Goal: Information Seeking & Learning: Learn about a topic

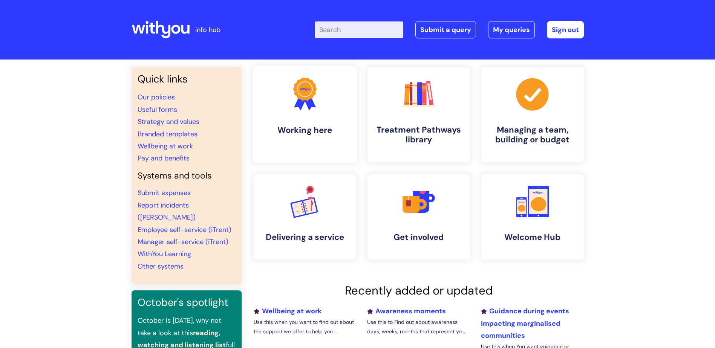
click at [297, 130] on h4 "Working here" at bounding box center [305, 130] width 92 height 10
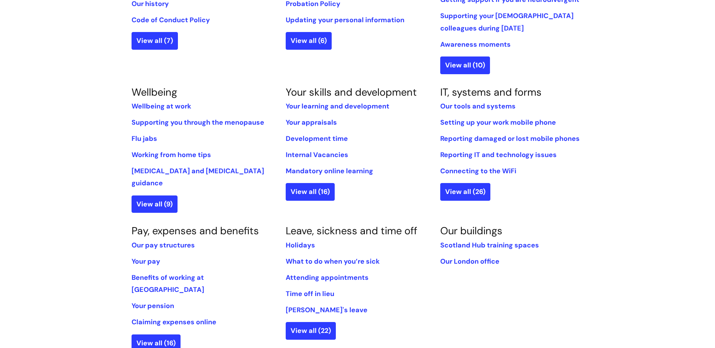
scroll to position [264, 0]
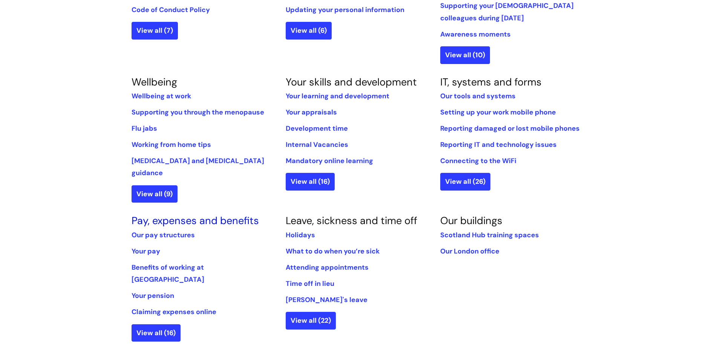
click at [173, 214] on link "Pay, expenses and benefits" at bounding box center [194, 220] width 127 height 13
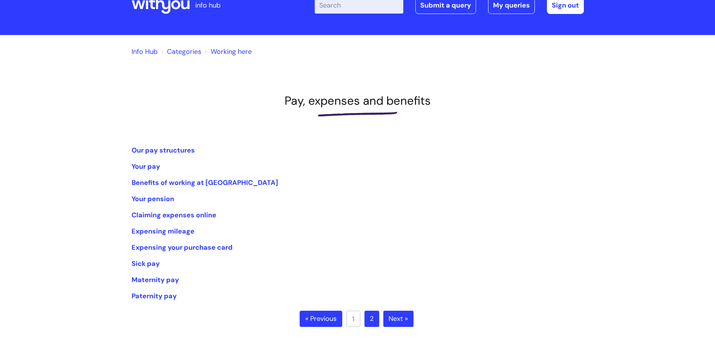
scroll to position [38, 0]
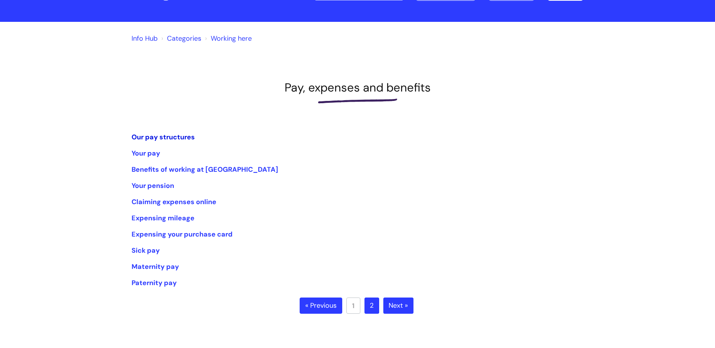
click at [174, 138] on link "Our pay structures" at bounding box center [162, 137] width 63 height 9
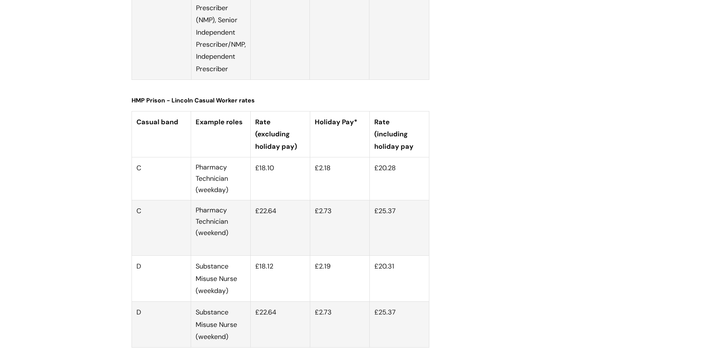
scroll to position [2750, 0]
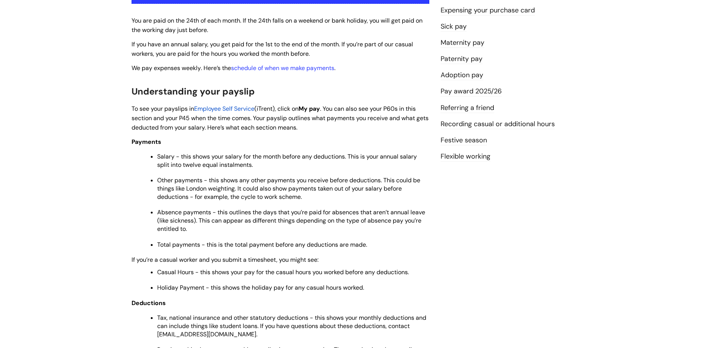
scroll to position [188, 0]
click at [462, 92] on link "Pay award 2025/26" at bounding box center [470, 91] width 61 height 10
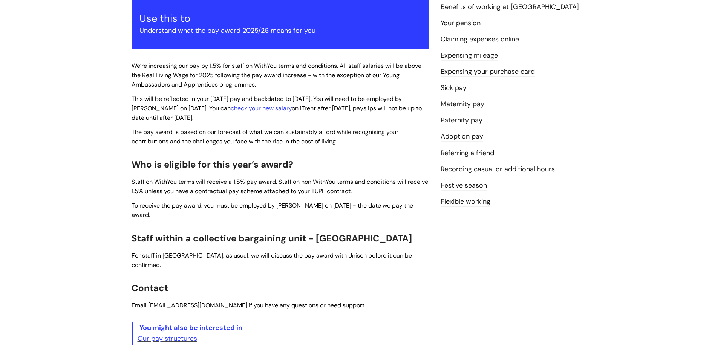
scroll to position [151, 0]
